Goal: Browse casually: Explore the website without a specific task or goal

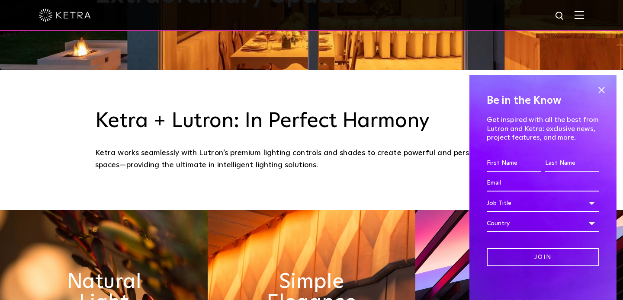
scroll to position [232, 0]
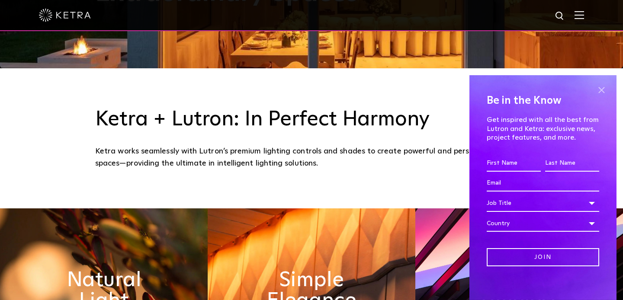
click at [605, 91] on span at bounding box center [601, 90] width 13 height 13
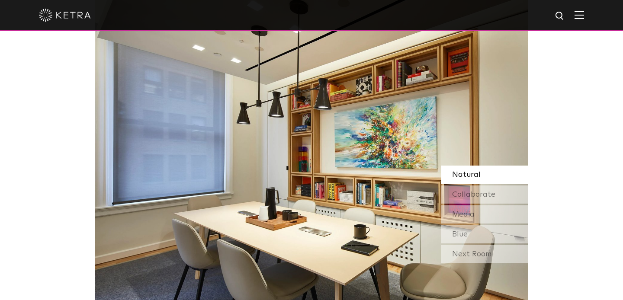
scroll to position [725, 0]
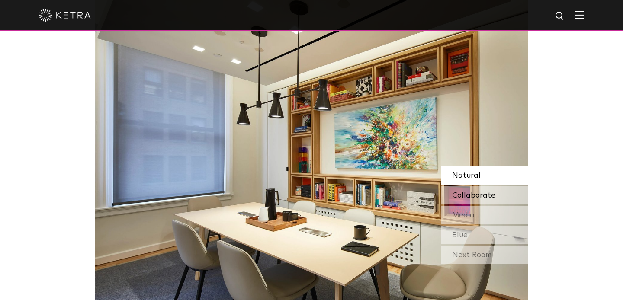
click at [458, 194] on span "Collaborate" at bounding box center [473, 196] width 43 height 8
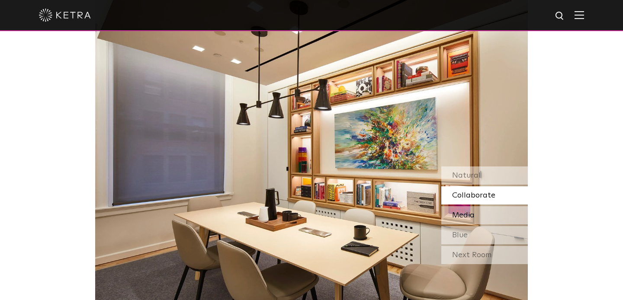
click at [476, 212] on div "Media" at bounding box center [484, 215] width 87 height 18
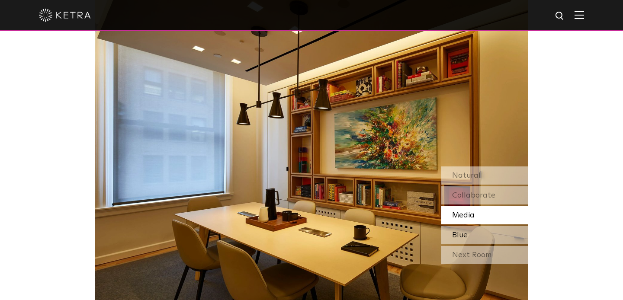
click at [476, 234] on div "Blue" at bounding box center [484, 235] width 87 height 18
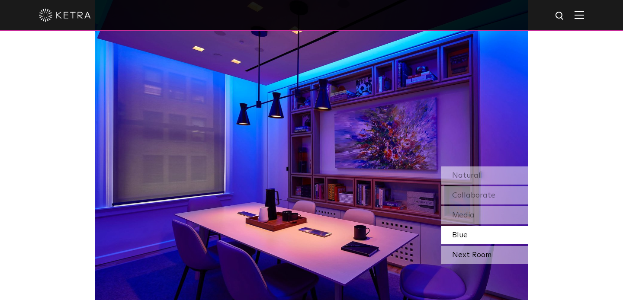
click at [477, 254] on div "Next Room" at bounding box center [484, 255] width 87 height 18
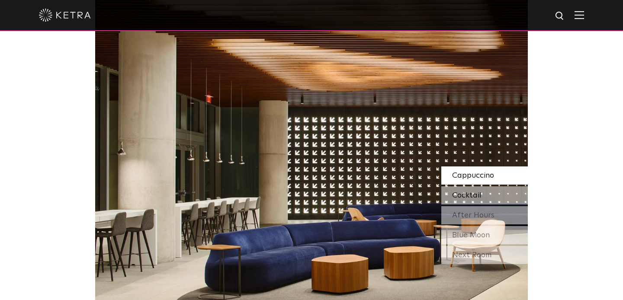
click at [483, 191] on div "Cocktail" at bounding box center [484, 195] width 87 height 18
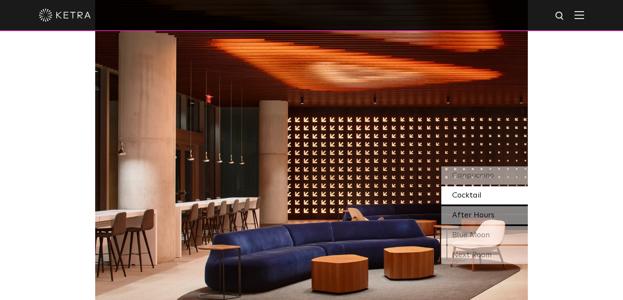
click at [480, 218] on span "After Hours" at bounding box center [473, 216] width 42 height 8
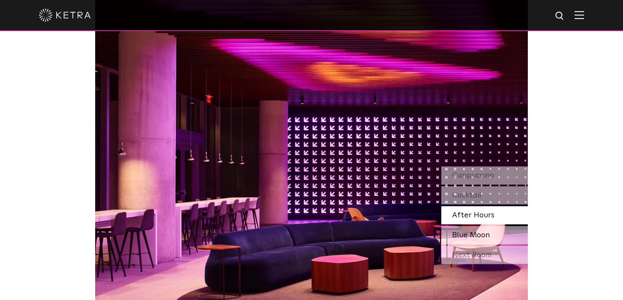
click at [482, 235] on span "Blue Moon" at bounding box center [471, 235] width 38 height 8
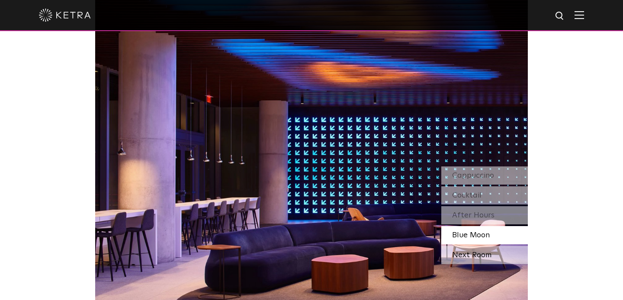
click at [486, 252] on div "Next Room" at bounding box center [484, 255] width 87 height 18
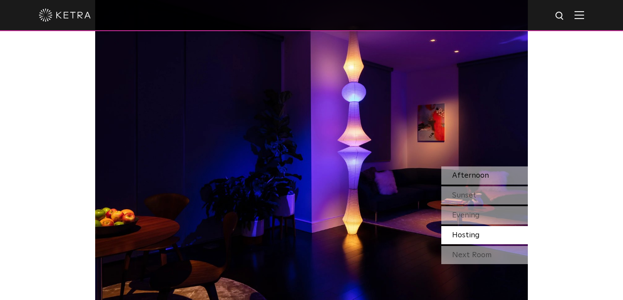
click at [489, 176] on div "Afternoon" at bounding box center [484, 176] width 87 height 18
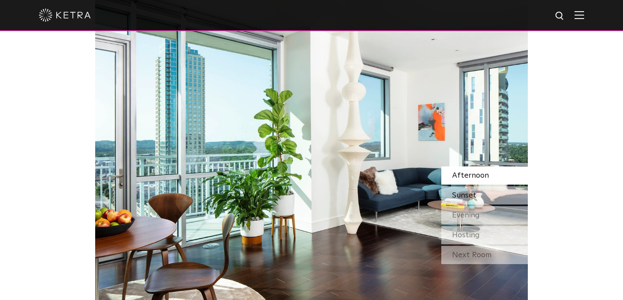
click at [490, 193] on div "Sunset" at bounding box center [484, 195] width 87 height 18
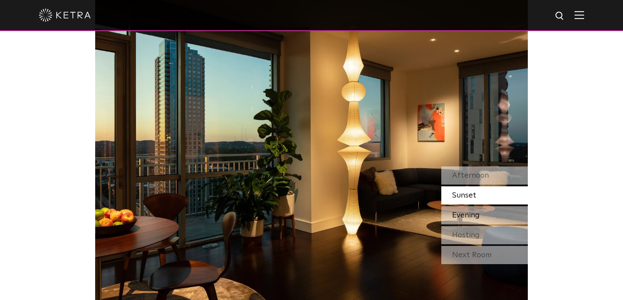
click at [484, 216] on div "Evening" at bounding box center [484, 215] width 87 height 18
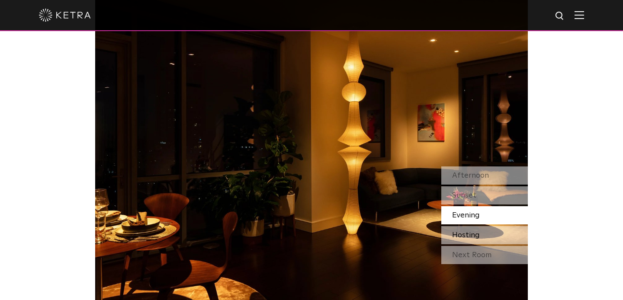
click at [484, 231] on div "Hosting" at bounding box center [484, 235] width 87 height 18
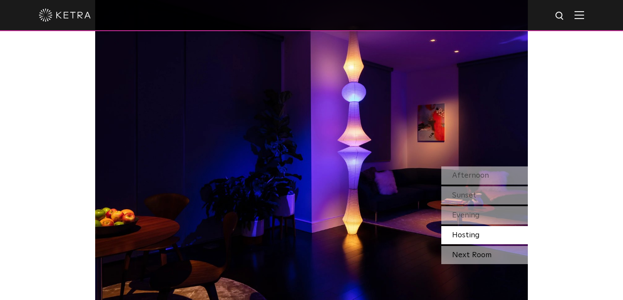
click at [488, 256] on div "Next Room" at bounding box center [484, 255] width 87 height 18
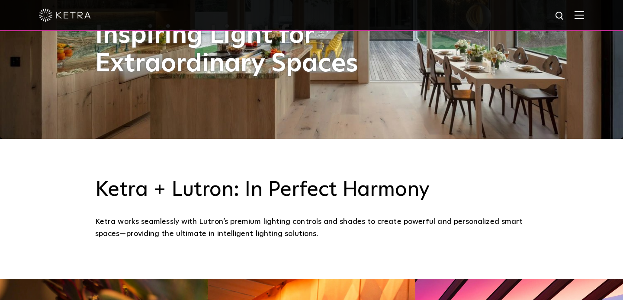
scroll to position [0, 0]
